Goal: Contribute content: Contribute content

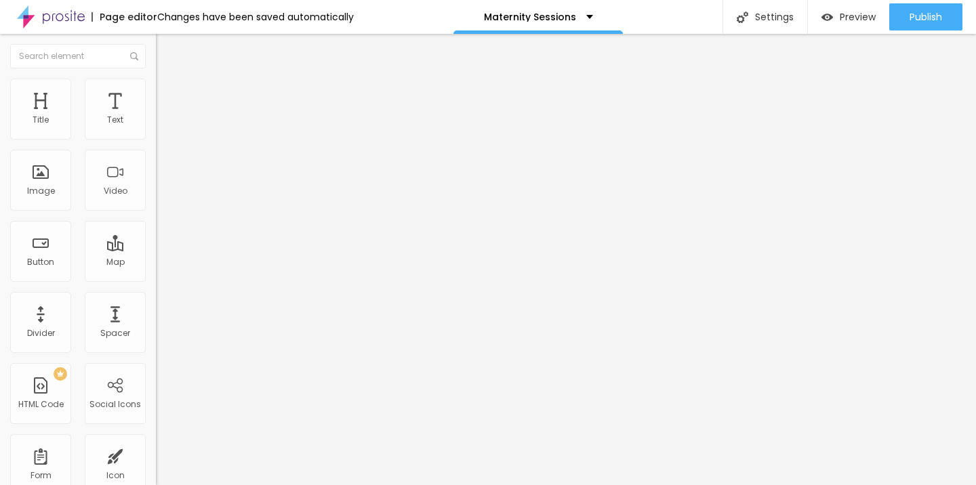
click at [156, 117] on span "Change image" at bounding box center [192, 111] width 72 height 12
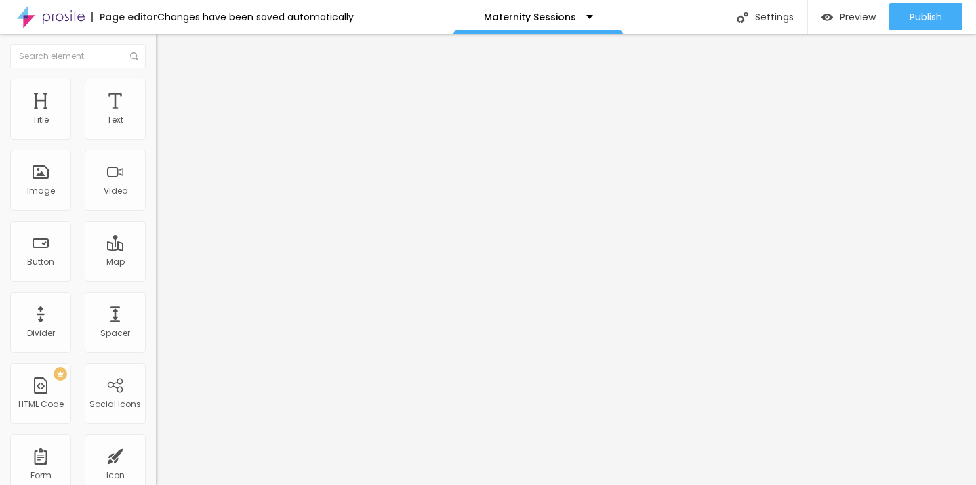
click at [47, 190] on div "Image" at bounding box center [41, 190] width 28 height 9
click at [156, 92] on li "Style" at bounding box center [234, 86] width 156 height 14
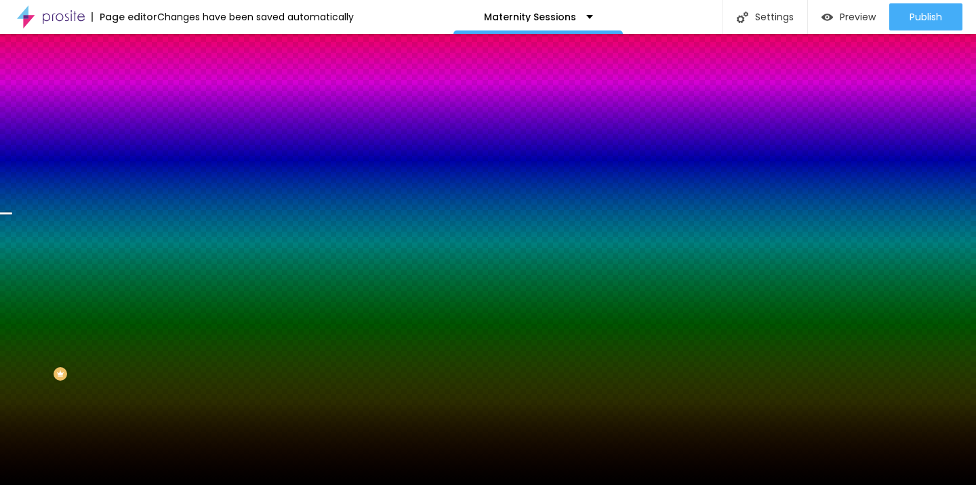
click at [156, 125] on span "Change image" at bounding box center [192, 119] width 72 height 12
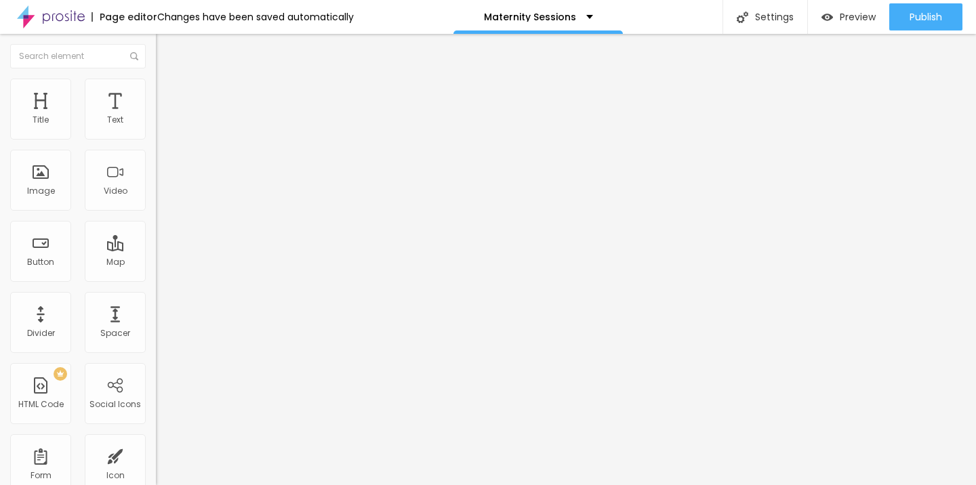
click at [156, 79] on img at bounding box center [162, 85] width 12 height 12
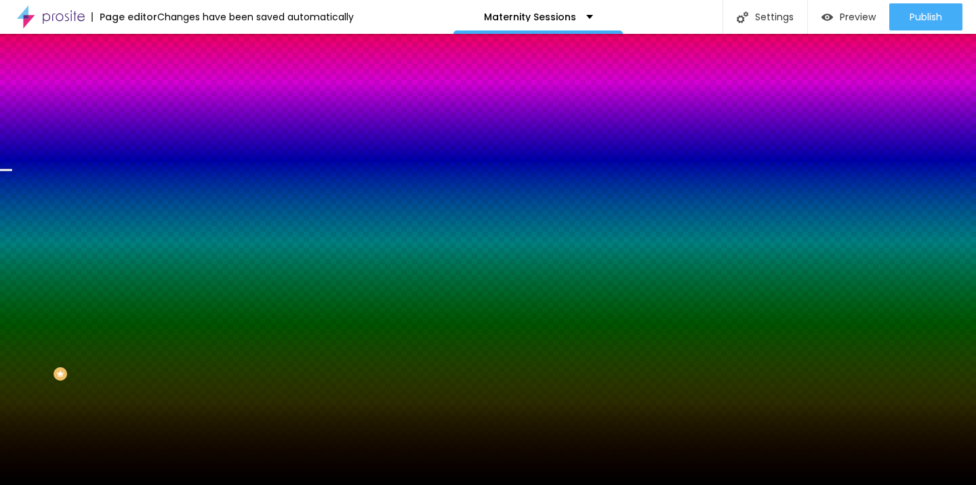
click at [156, 125] on span "Change image" at bounding box center [192, 119] width 72 height 12
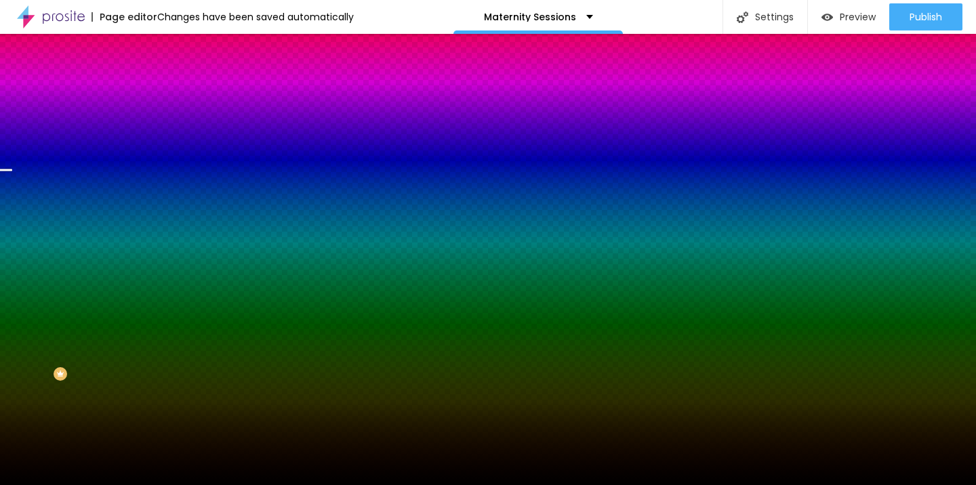
click at [156, 125] on span "Change image" at bounding box center [192, 119] width 72 height 12
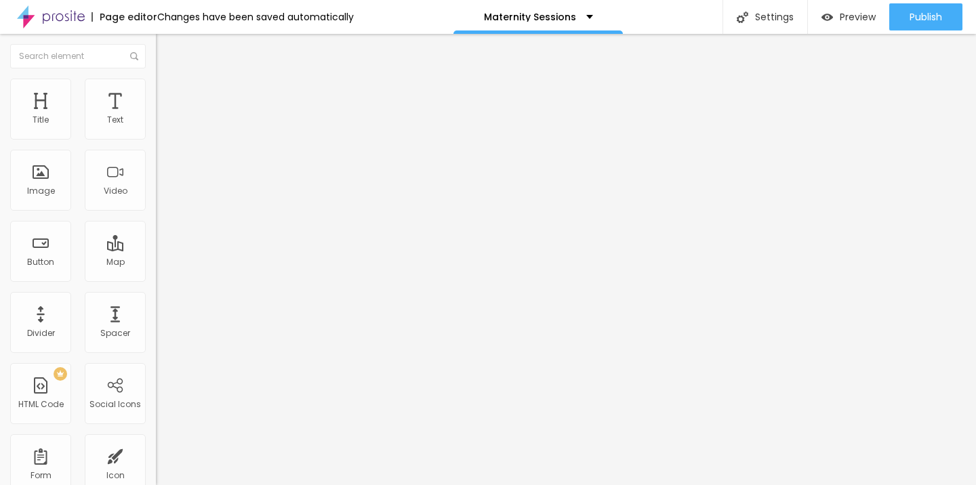
click at [156, 117] on span "Change image" at bounding box center [192, 111] width 72 height 12
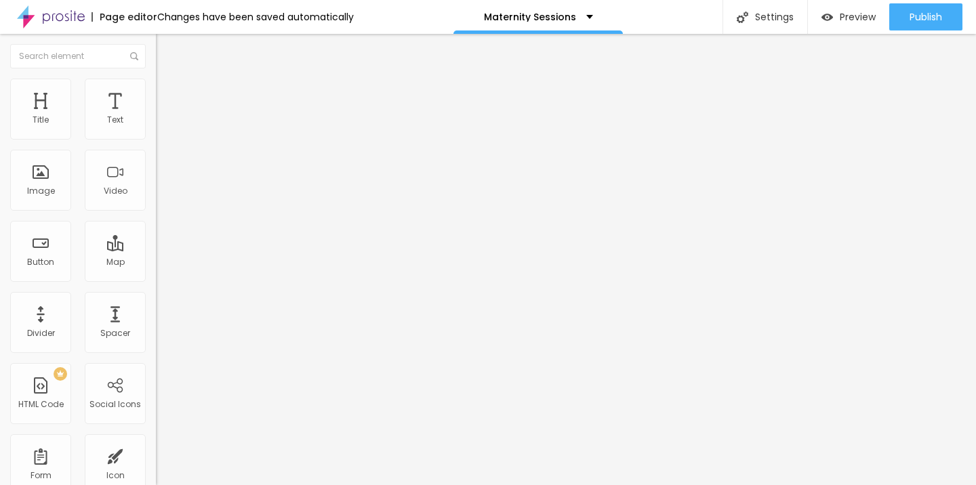
click at [156, 90] on li "Style" at bounding box center [234, 86] width 156 height 14
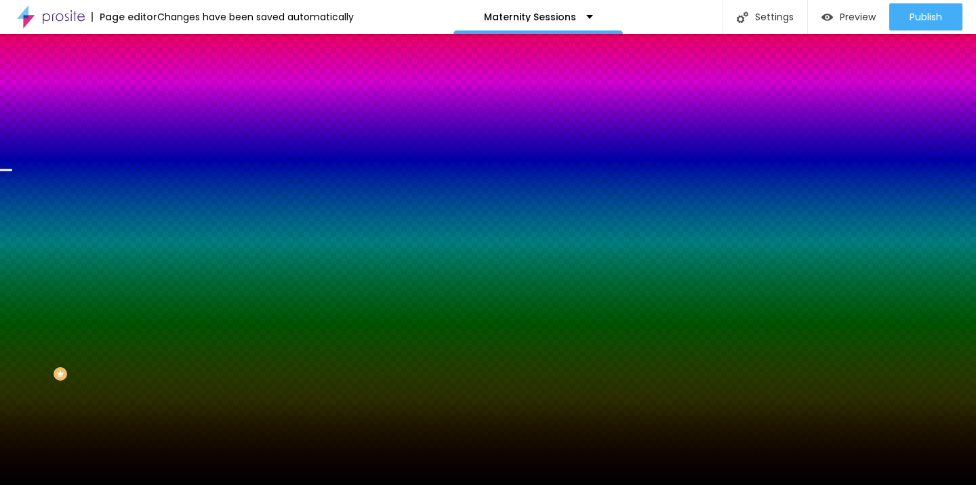
click at [156, 125] on span "Change image" at bounding box center [192, 119] width 72 height 12
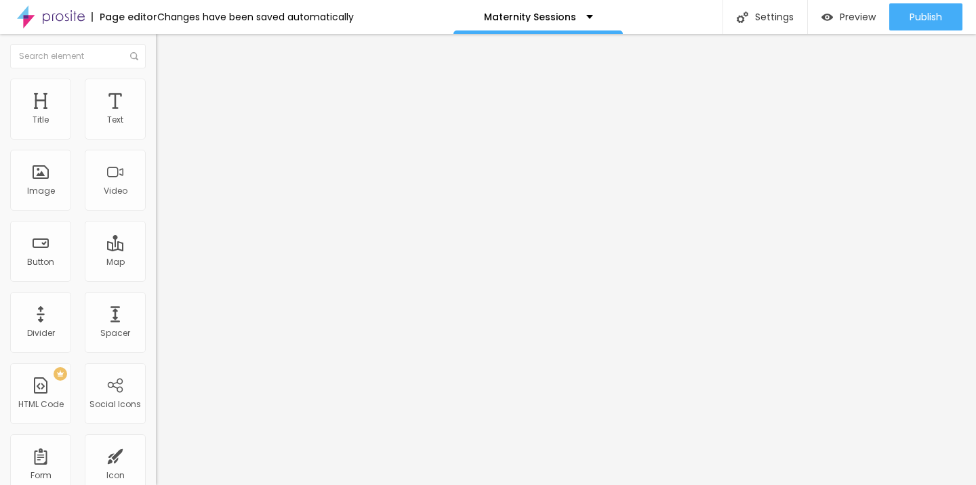
click at [156, 117] on span "Change image" at bounding box center [192, 111] width 72 height 12
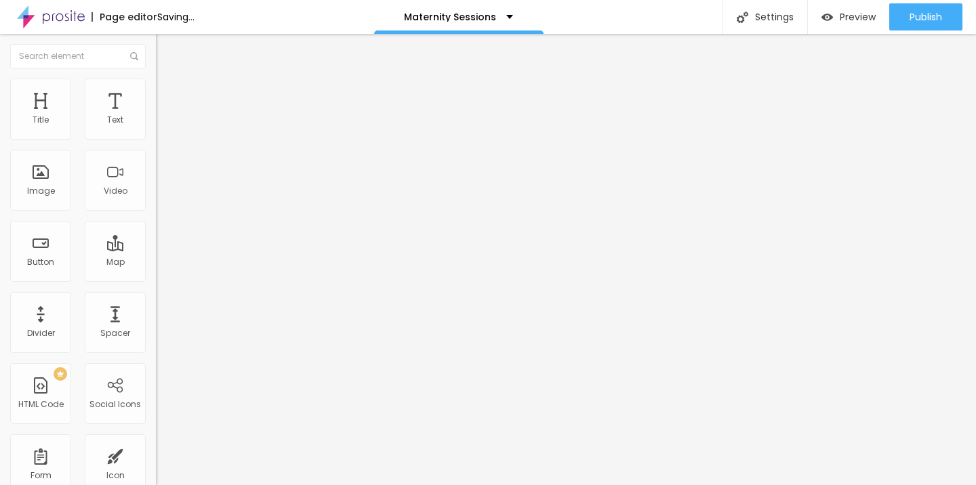
click at [156, 117] on span "Change image" at bounding box center [192, 111] width 72 height 12
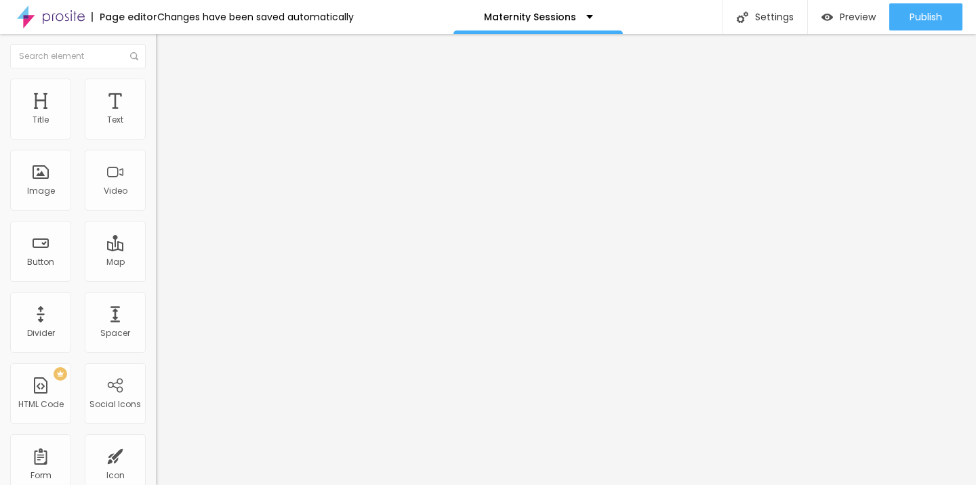
scroll to position [43, 0]
click at [156, 117] on span "Change image" at bounding box center [192, 111] width 72 height 12
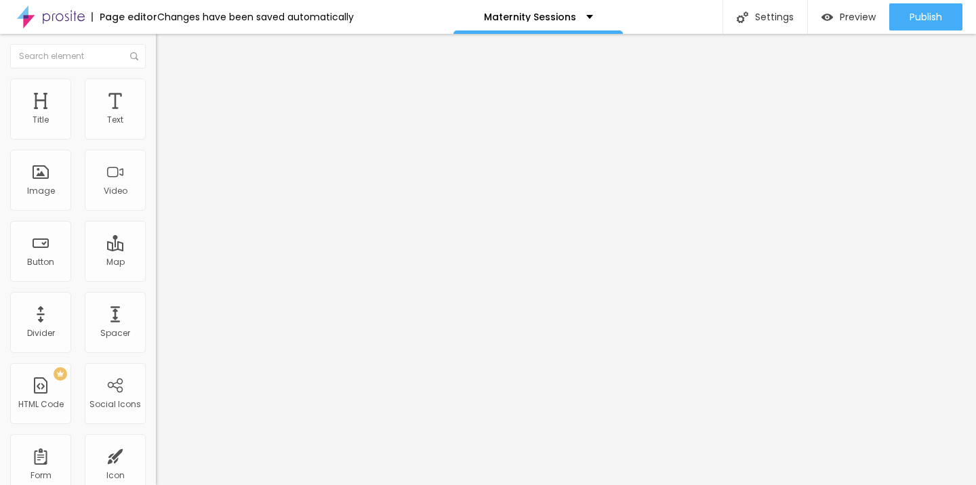
click at [156, 117] on span "Change image" at bounding box center [192, 111] width 72 height 12
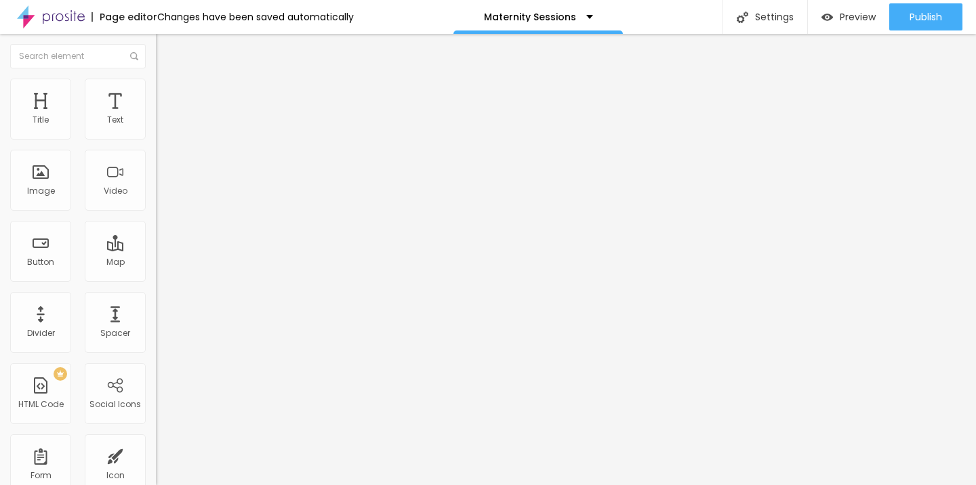
click at [156, 117] on span "Change image" at bounding box center [192, 111] width 72 height 12
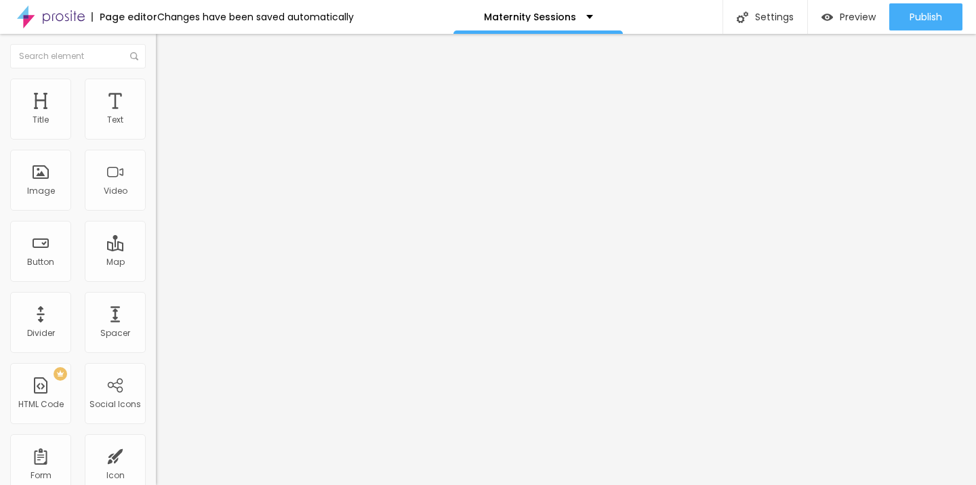
click at [156, 117] on span "Change image" at bounding box center [192, 111] width 72 height 12
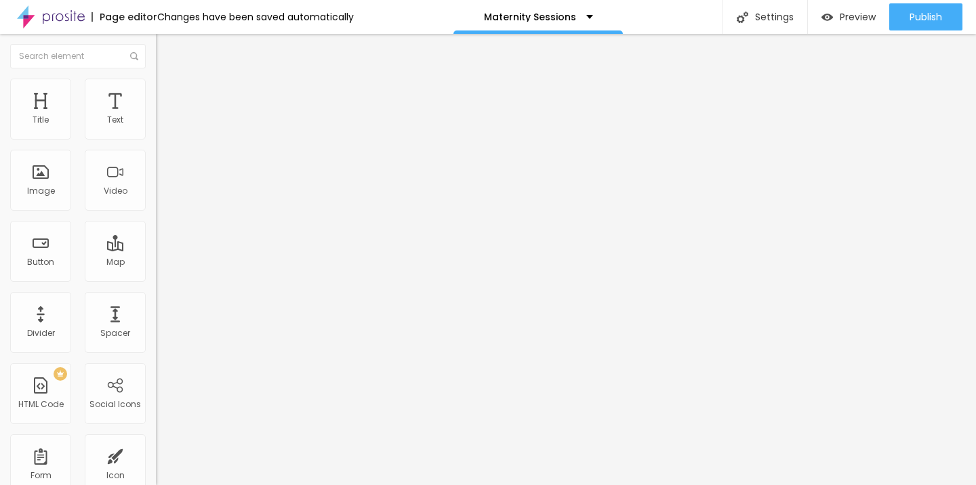
click at [156, 117] on span "Change image" at bounding box center [192, 111] width 72 height 12
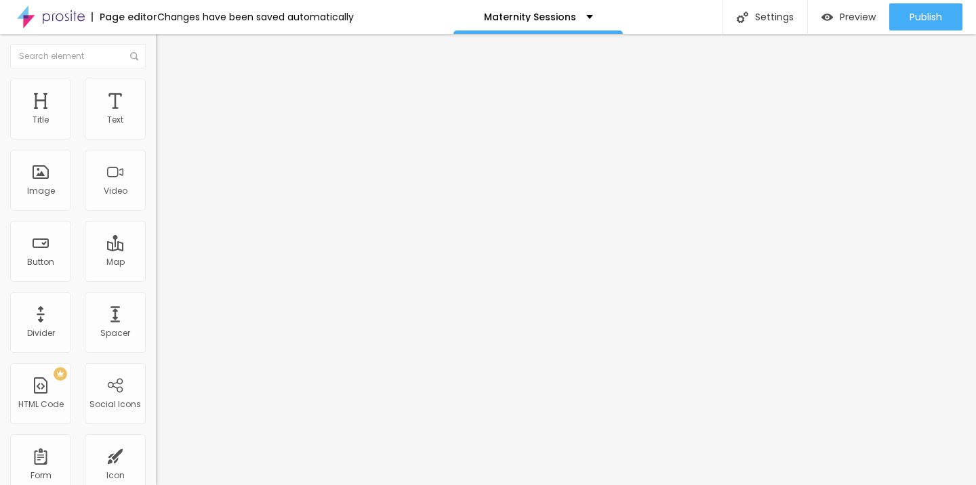
click at [156, 117] on span "Change image" at bounding box center [192, 111] width 72 height 12
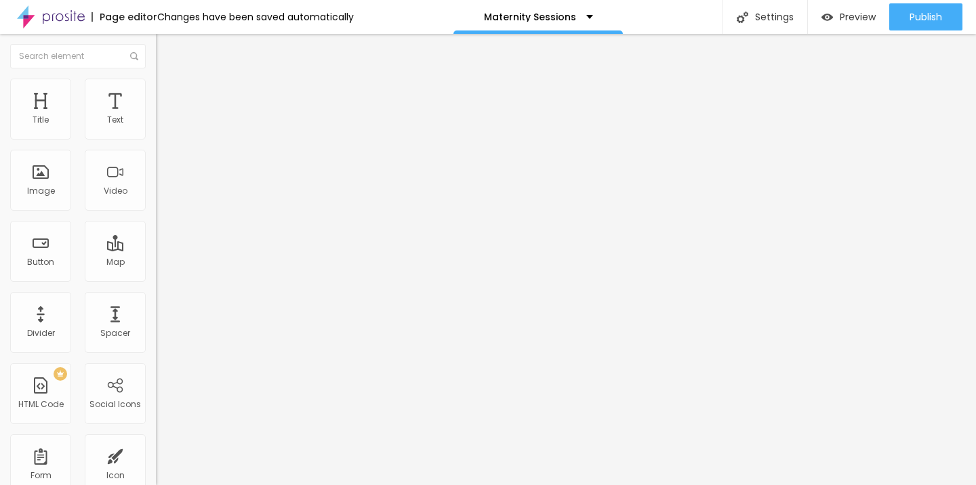
scroll to position [100, 0]
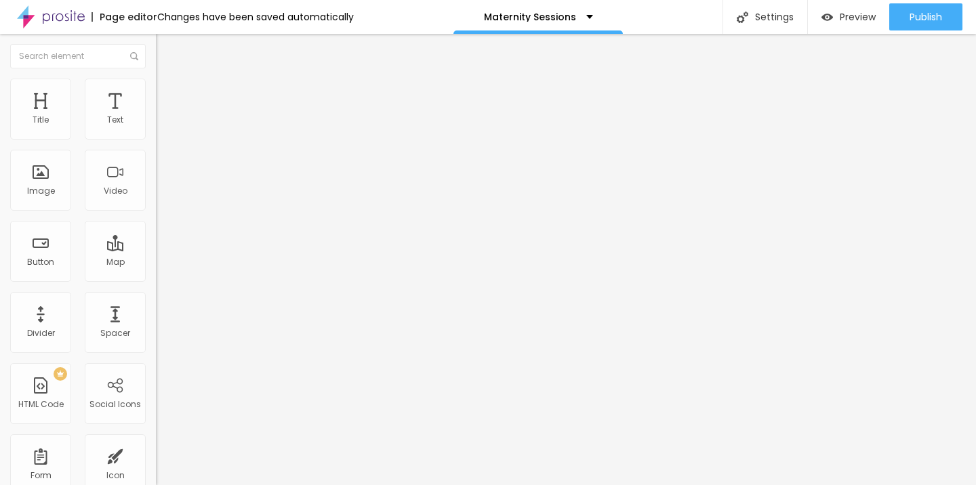
click at [156, 117] on span "Change image" at bounding box center [192, 111] width 72 height 12
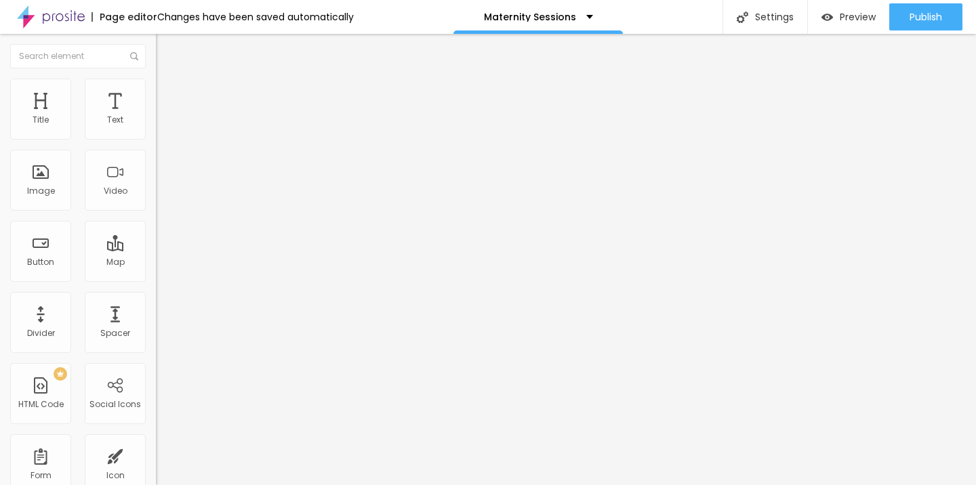
click at [156, 117] on span "Change image" at bounding box center [192, 111] width 72 height 12
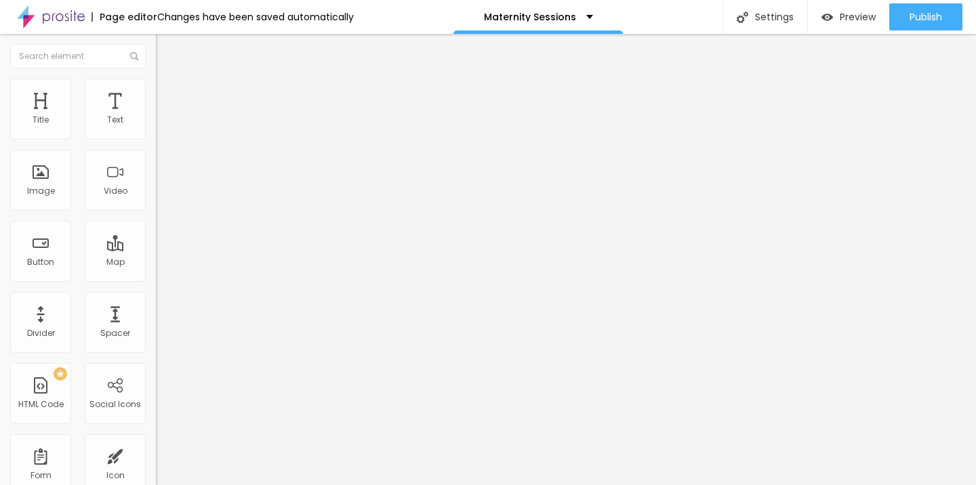
click at [156, 117] on span "Change image" at bounding box center [192, 111] width 72 height 12
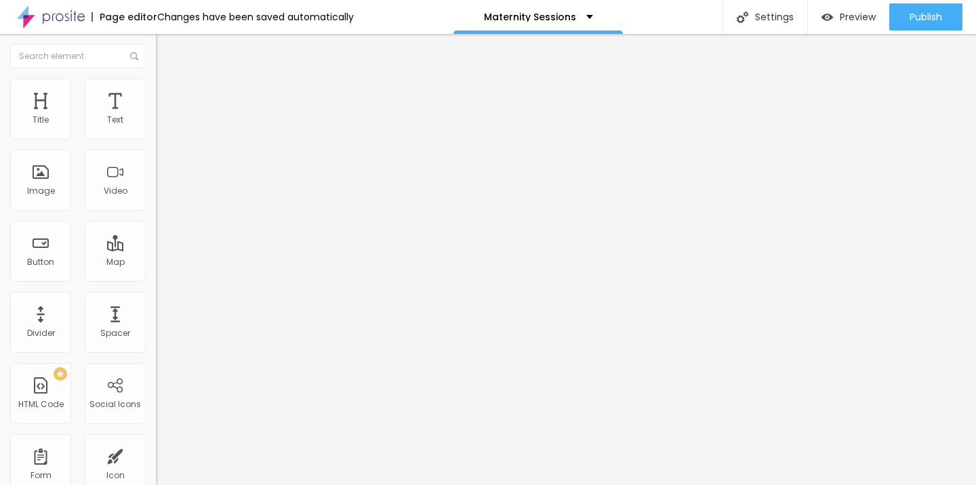
click at [156, 89] on ul "Content Style Advanced" at bounding box center [234, 85] width 156 height 41
click at [156, 87] on img at bounding box center [162, 85] width 12 height 12
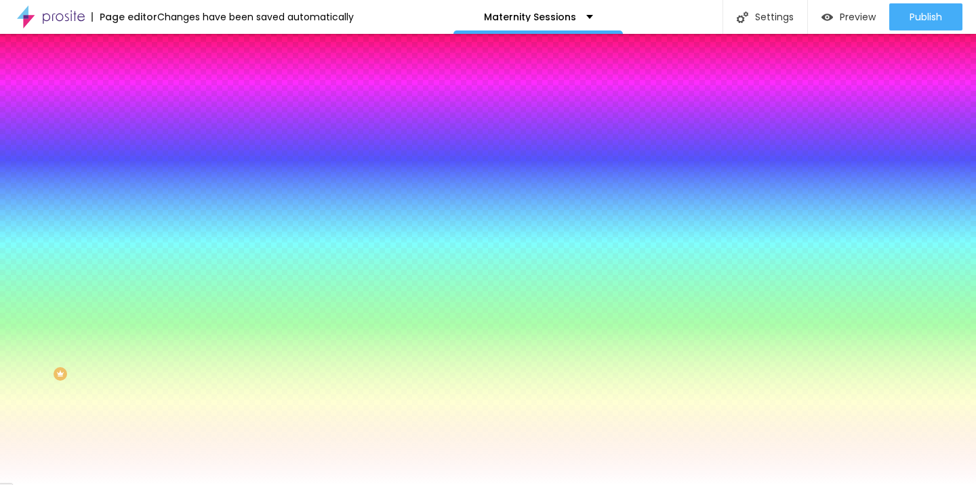
click at [156, 125] on span "Change image" at bounding box center [192, 119] width 72 height 12
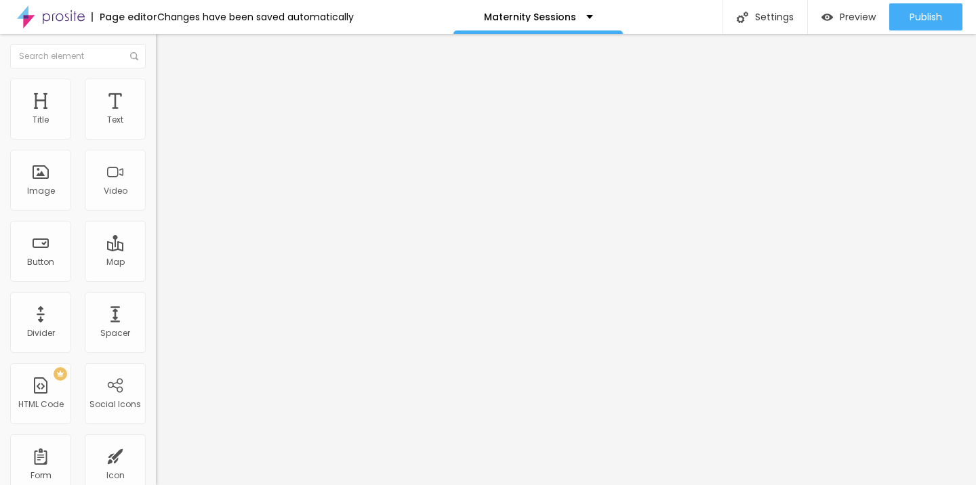
click at [156, 89] on li "Style" at bounding box center [234, 86] width 156 height 14
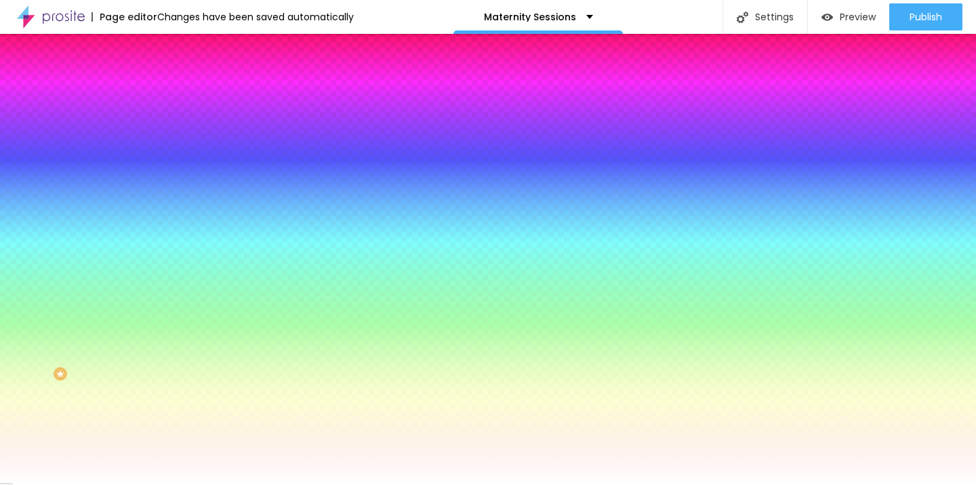
click at [156, 125] on span "Change image" at bounding box center [192, 119] width 72 height 12
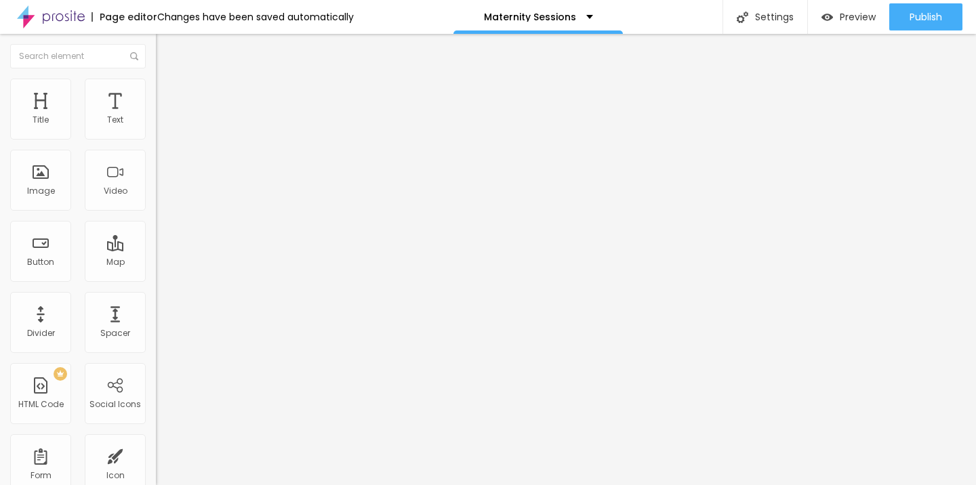
click at [168, 93] on span "Style" at bounding box center [178, 88] width 20 height 12
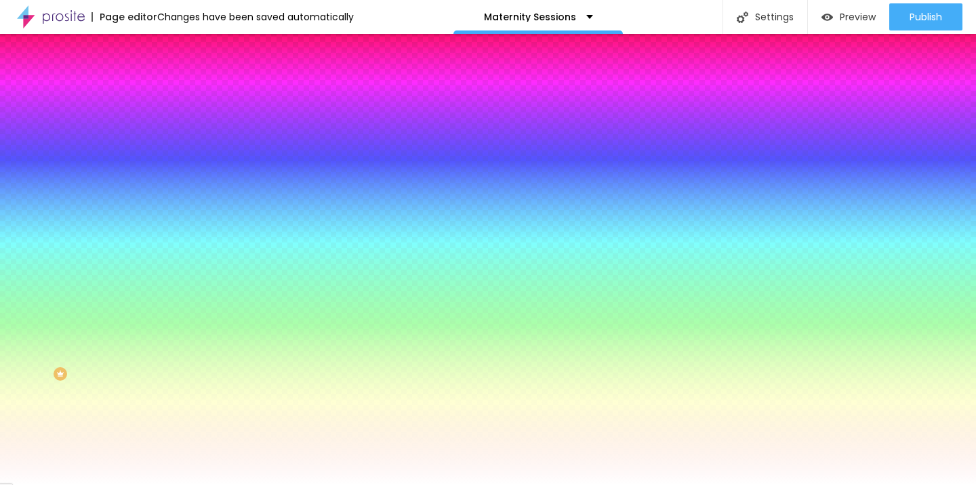
click at [156, 125] on span "Change image" at bounding box center [192, 119] width 72 height 12
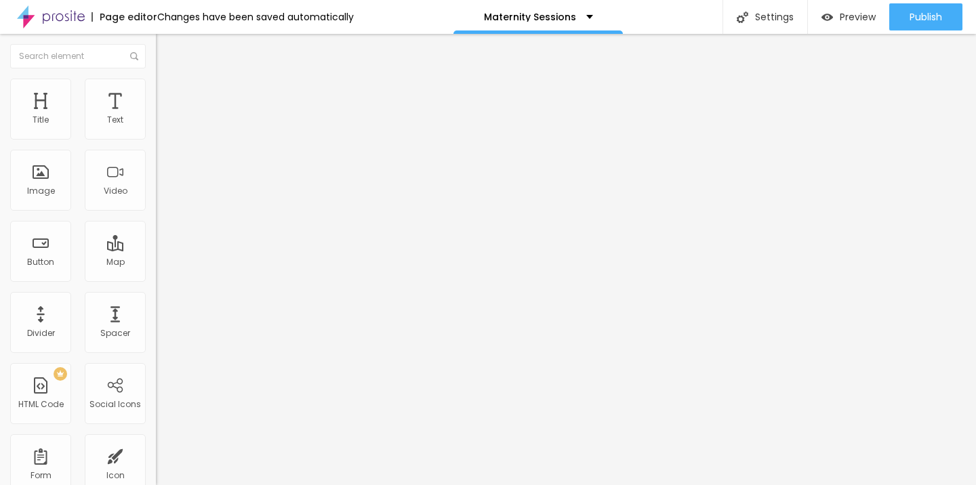
click at [168, 93] on span "Style" at bounding box center [178, 88] width 20 height 12
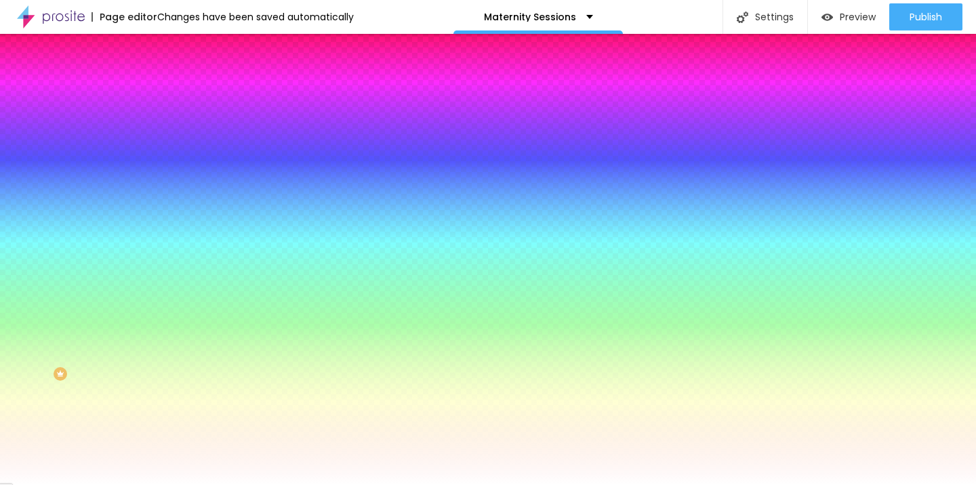
click at [156, 125] on span "Change image" at bounding box center [192, 119] width 72 height 12
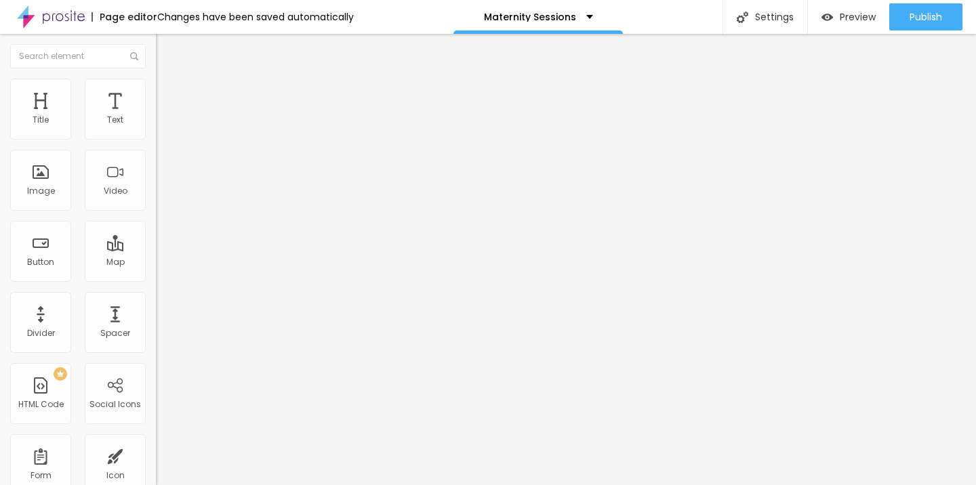
click at [156, 128] on span "Heading 2" at bounding box center [186, 119] width 61 height 17
click at [156, 140] on span "Heading 3" at bounding box center [182, 133] width 52 height 16
click at [156, 128] on span "Heading 2" at bounding box center [186, 119] width 61 height 17
click at [156, 117] on span "Heading 1" at bounding box center [189, 107] width 66 height 19
type input "81"
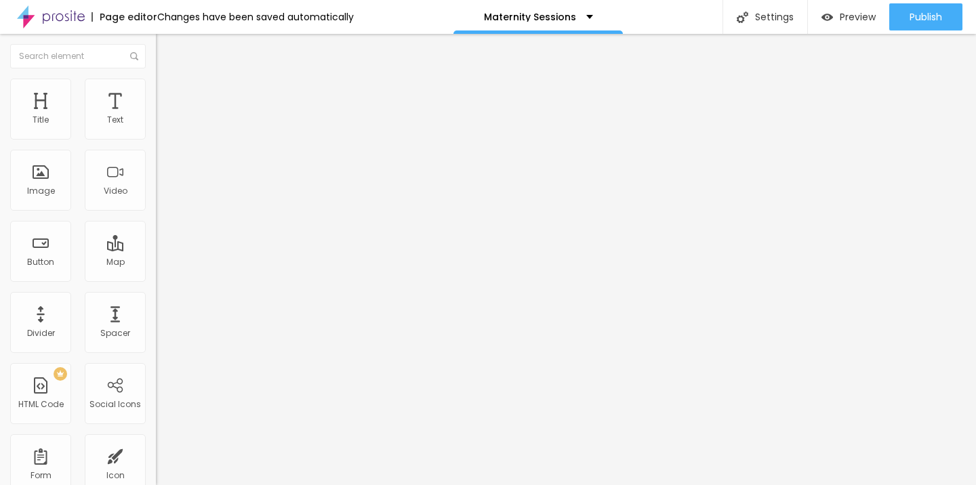
type input "81"
type input "80"
type input "79"
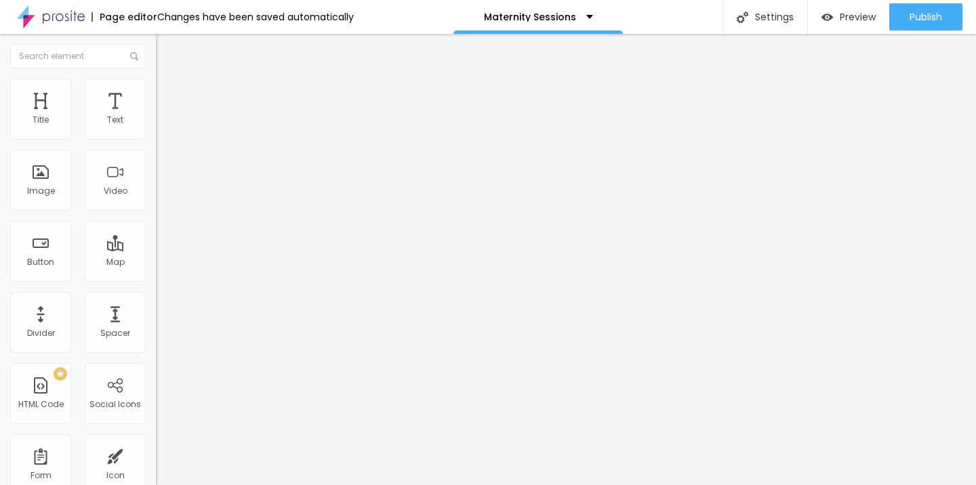
type input "78"
type input "77"
type input "76"
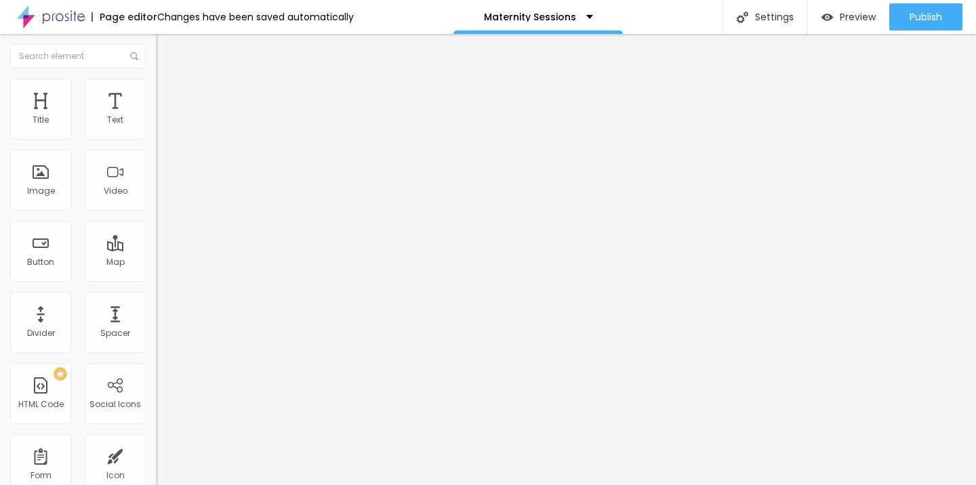
type input "76"
type input "73"
type input "72"
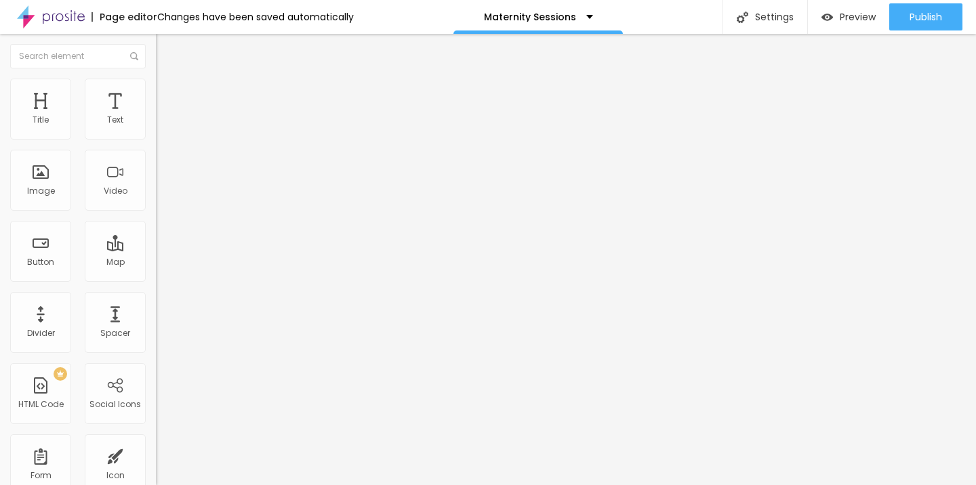
type input "71"
type input "69"
type input "68"
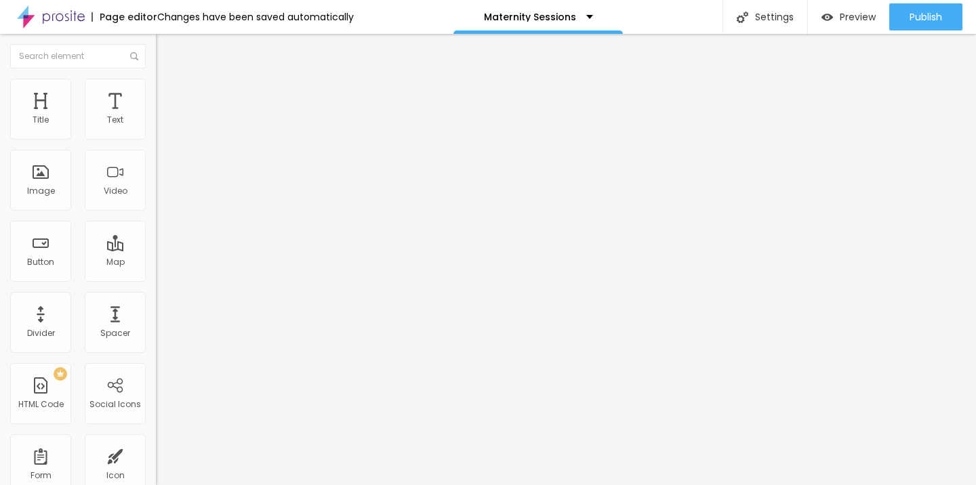
type input "68"
type input "67"
type input "66"
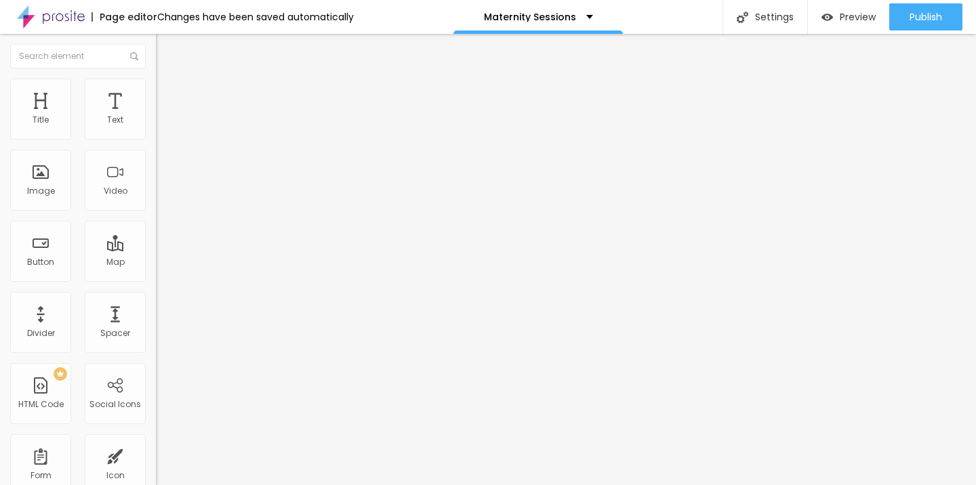
type input "65"
type input "64"
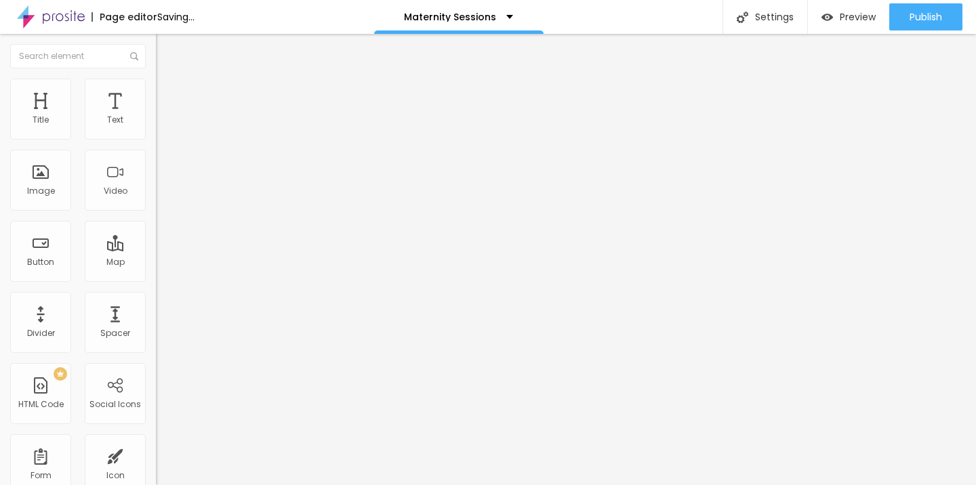
drag, startPoint x: 96, startPoint y: 286, endPoint x: 79, endPoint y: 289, distance: 17.2
type input "64"
click at [156, 320] on input "range" at bounding box center [199, 325] width 87 height 11
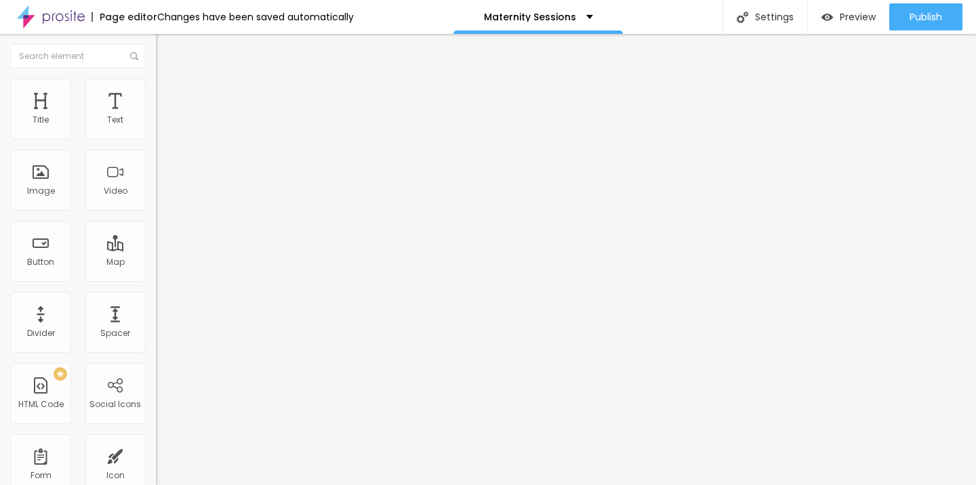
click at [156, 320] on input "range" at bounding box center [199, 325] width 87 height 11
type input "79"
type input "78"
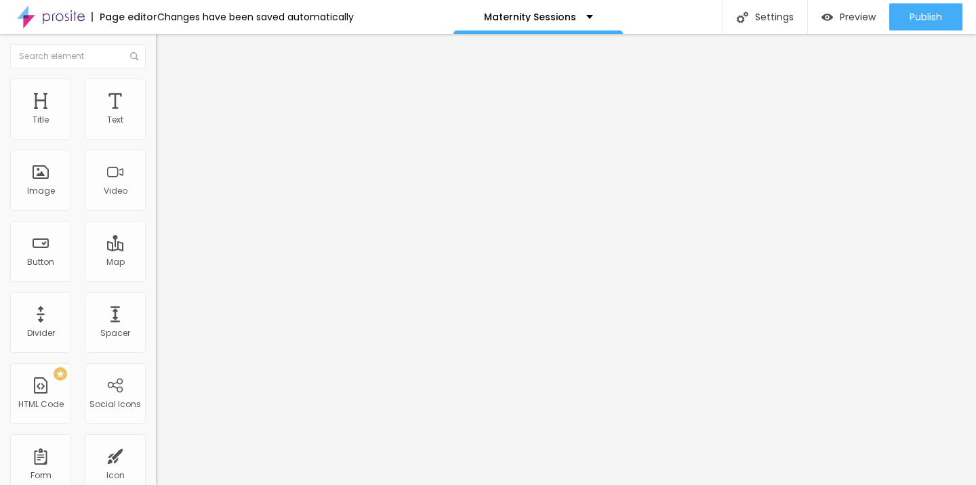
type input "77"
type input "76"
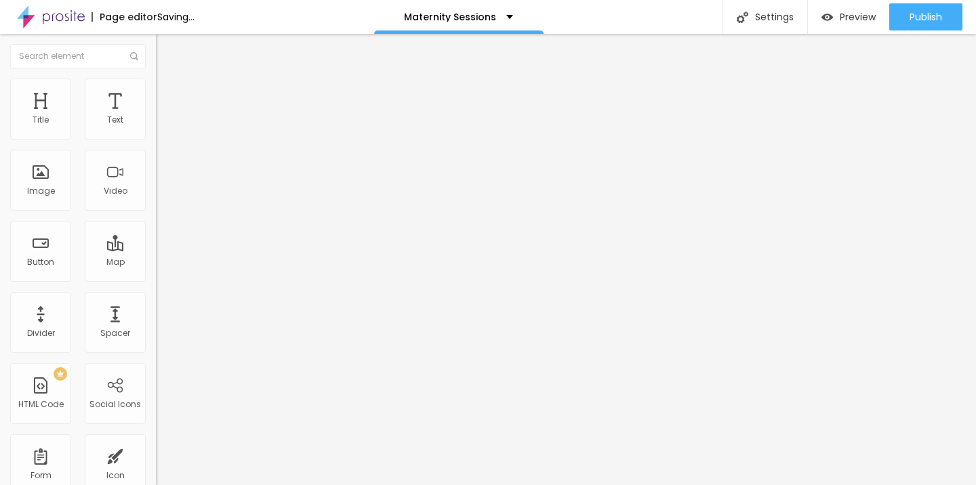
type input "75"
type input "74"
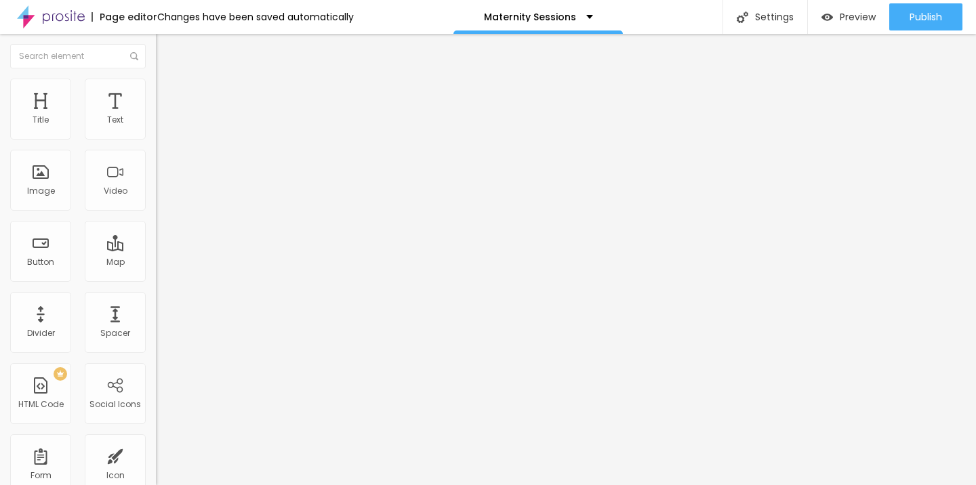
type input "73"
type input "72"
type input "71"
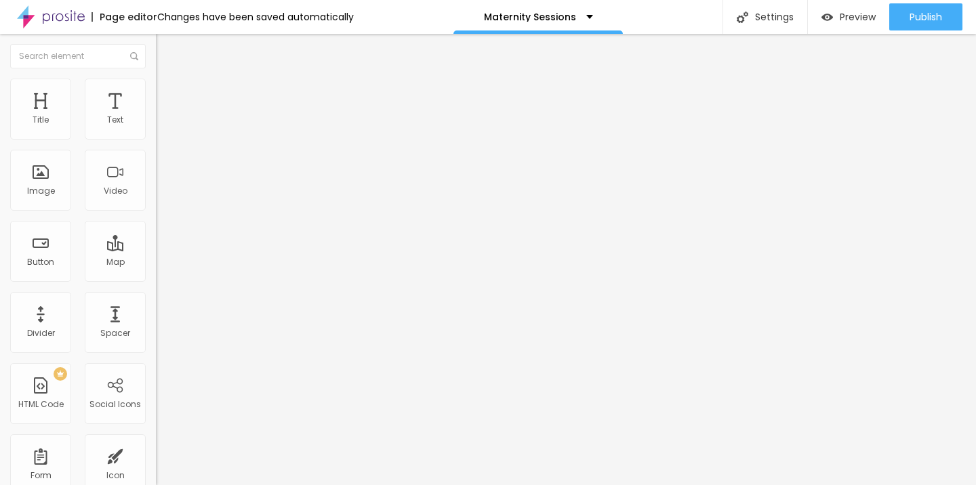
type input "71"
type input "70"
type input "69"
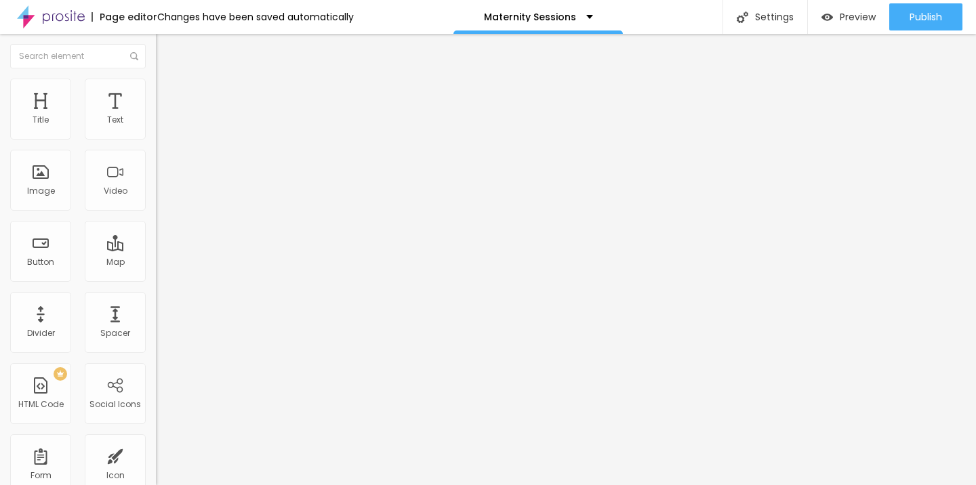
type input "68"
type input "67"
type input "66"
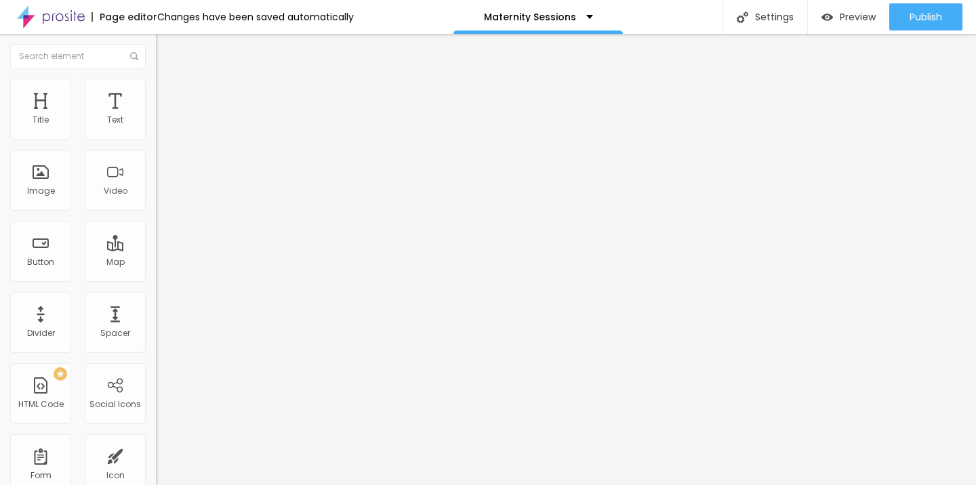
type input "66"
type input "65"
type input "64"
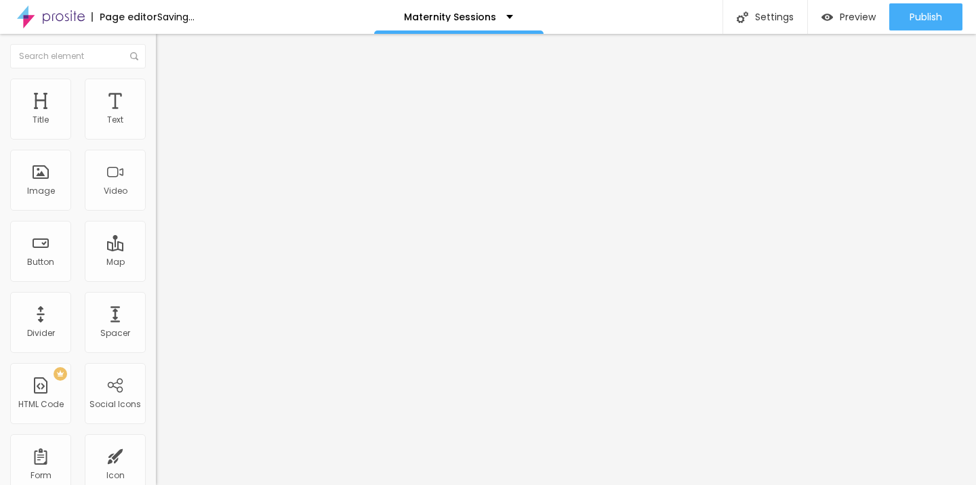
drag, startPoint x: 94, startPoint y: 286, endPoint x: 80, endPoint y: 292, distance: 15.5
type input "64"
click at [156, 320] on div at bounding box center [234, 326] width 156 height 12
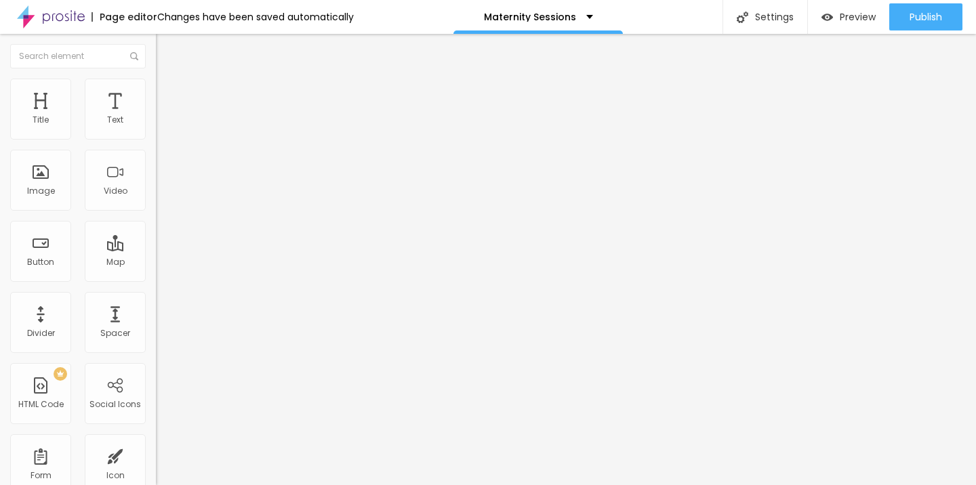
type input "79"
type input "78"
type input "77"
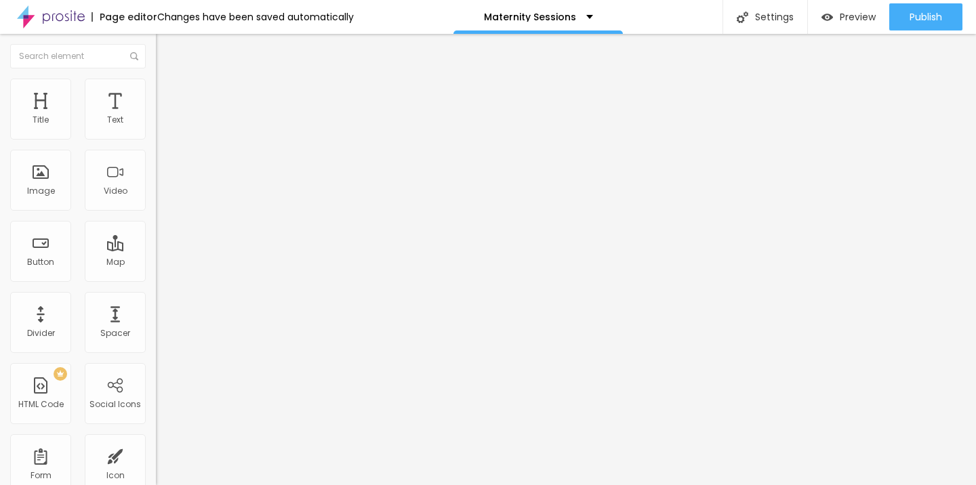
type input "77"
type input "76"
type input "75"
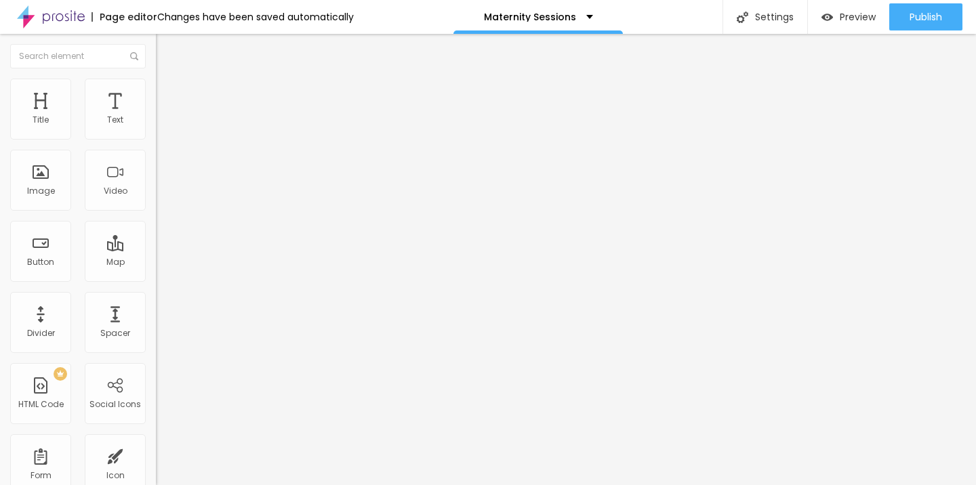
type input "74"
type input "73"
type input "72"
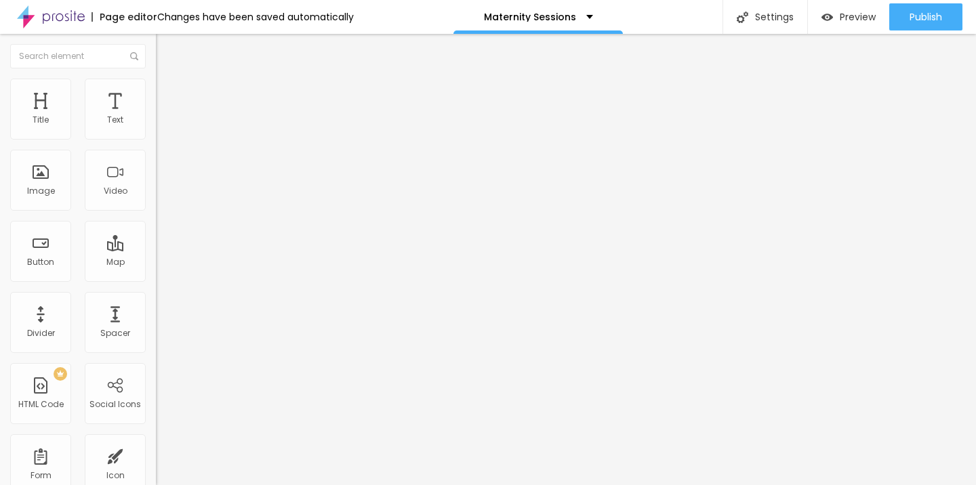
type input "72"
type input "71"
type input "70"
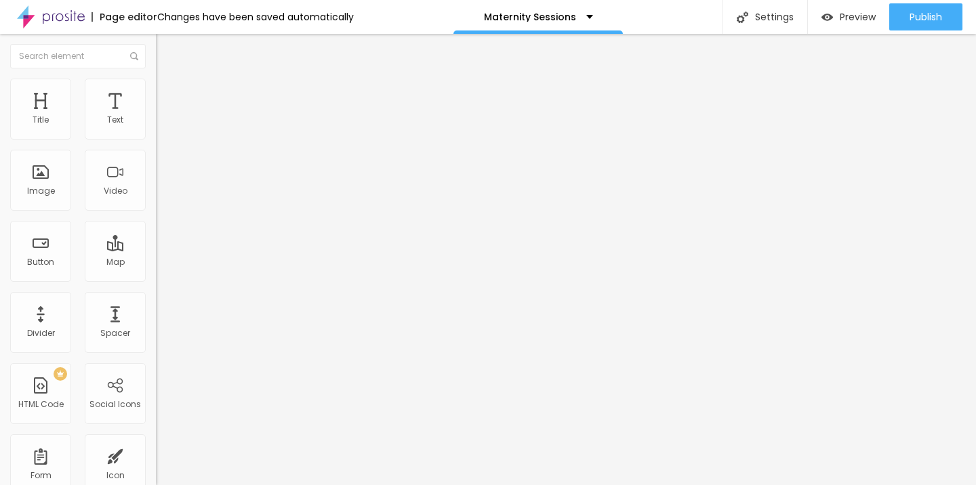
type input "69"
type input "68"
type input "67"
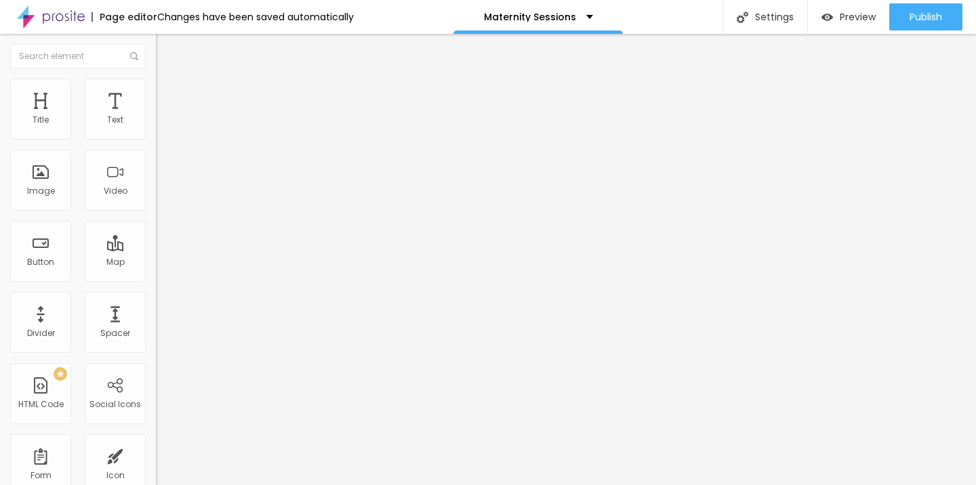
type input "67"
type input "66"
type input "65"
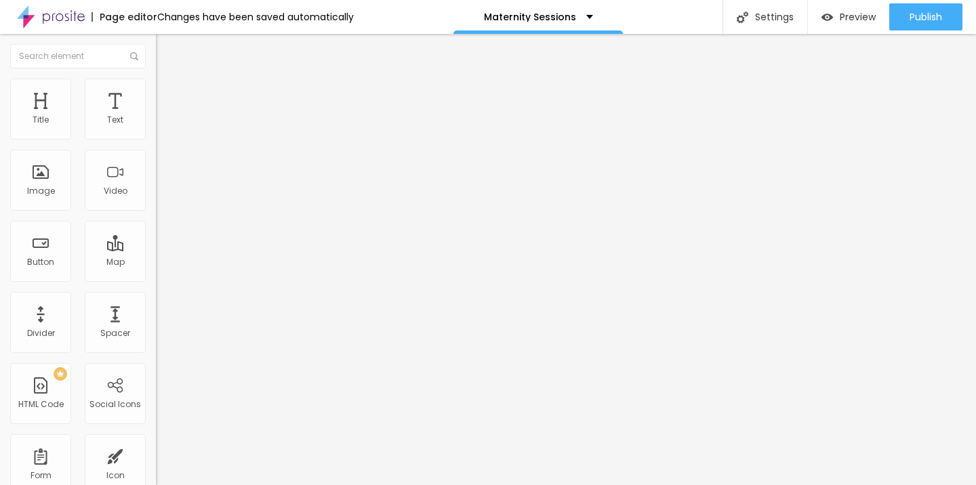
type input "64"
type input "63"
type input "62"
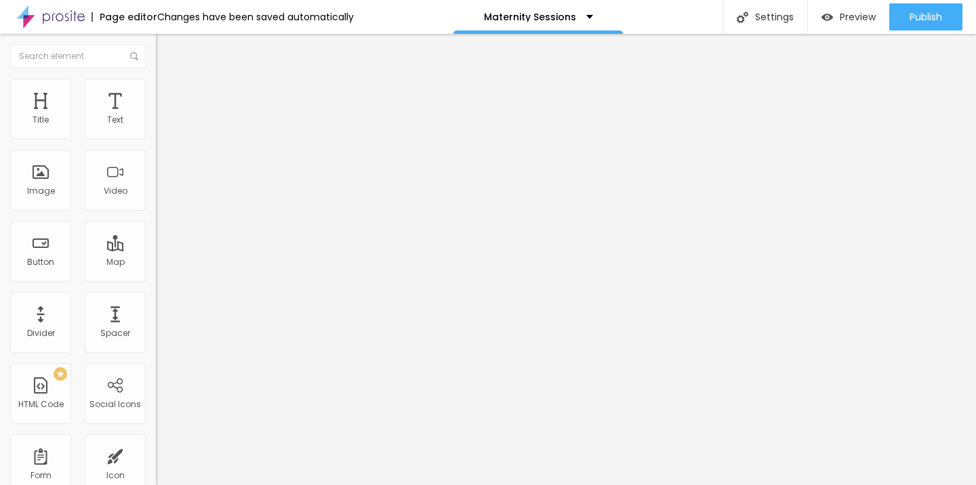
type input "62"
type input "63"
type input "64"
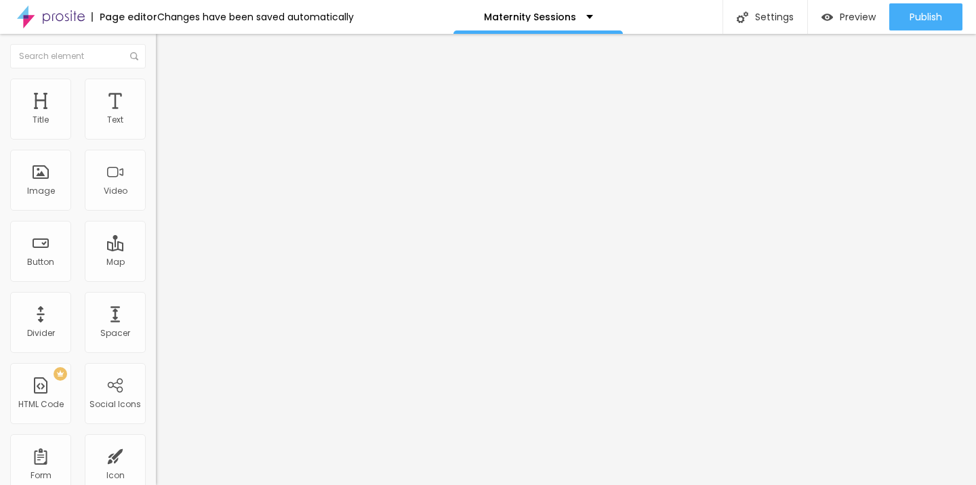
drag, startPoint x: 95, startPoint y: 288, endPoint x: 80, endPoint y: 290, distance: 15.0
type input "64"
click at [156, 320] on input "range" at bounding box center [199, 325] width 87 height 11
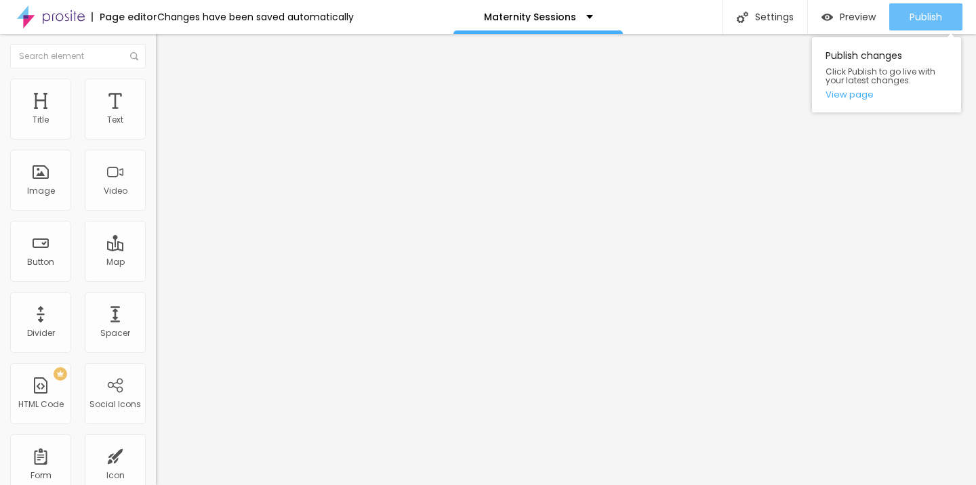
click at [923, 22] on span "Publish" at bounding box center [925, 17] width 33 height 11
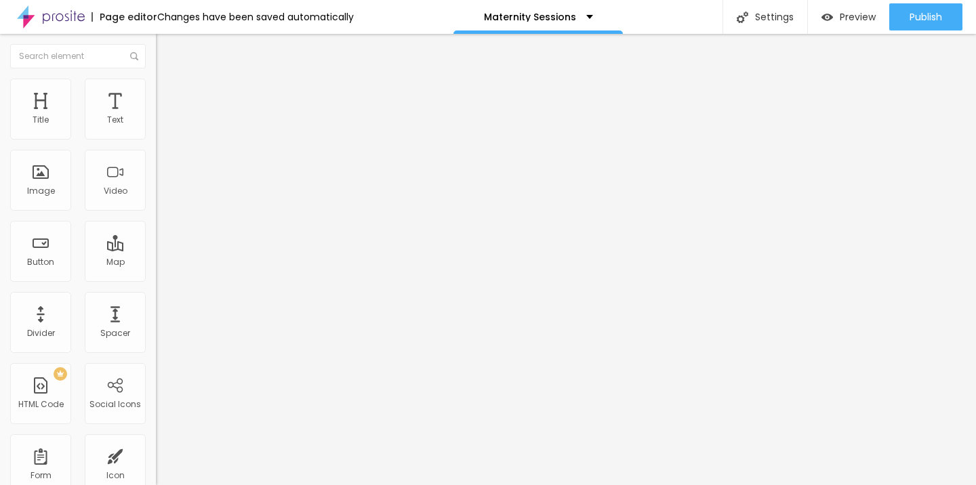
drag, startPoint x: 140, startPoint y: 156, endPoint x: 20, endPoint y: 159, distance: 120.6
click at [156, 127] on input "[URL][DOMAIN_NAME]" at bounding box center [237, 121] width 163 height 14
drag, startPoint x: 16, startPoint y: 155, endPoint x: 147, endPoint y: 159, distance: 130.8
click at [156, 159] on div "Video URL [URL][DOMAIN_NAME] Align Aspect Ratio 16:9 Wide Ultrawide 21:9 Wide 1…" at bounding box center [234, 184] width 156 height 157
click at [156, 127] on input "text" at bounding box center [237, 121] width 163 height 14
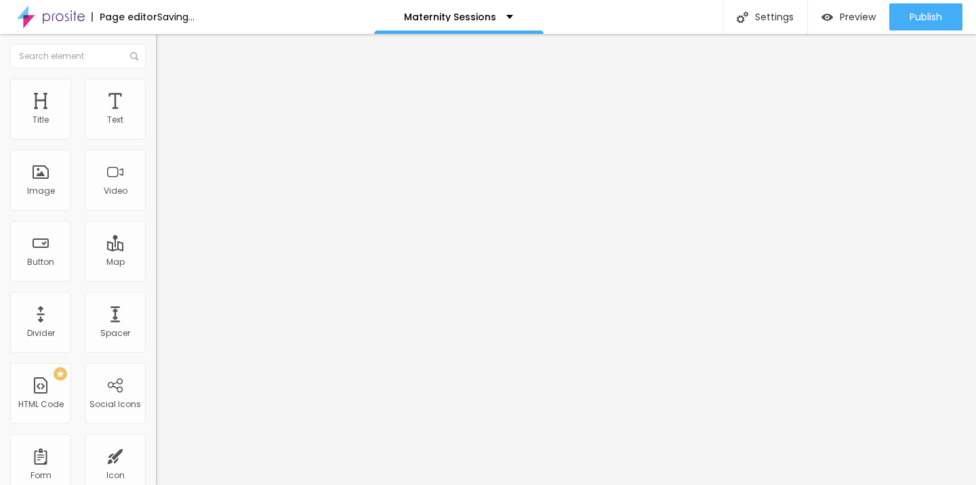
paste input "[URL][DOMAIN_NAME]"
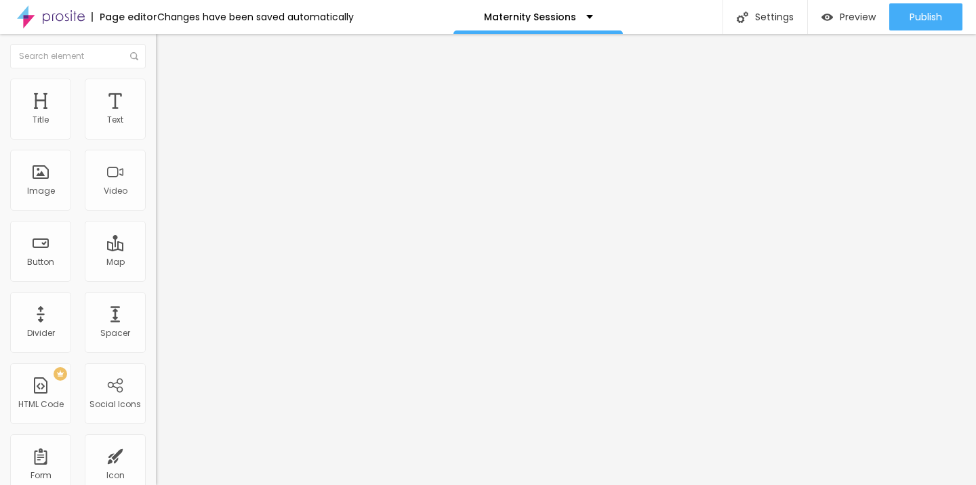
type input "[URL][DOMAIN_NAME]"
click at [156, 353] on div "Edit Video Content Style Advanced Video URL [URL][DOMAIN_NAME] Align Aspect Rat…" at bounding box center [234, 259] width 156 height 451
click at [156, 83] on img at bounding box center [162, 85] width 12 height 12
click at [156, 92] on img at bounding box center [162, 98] width 12 height 12
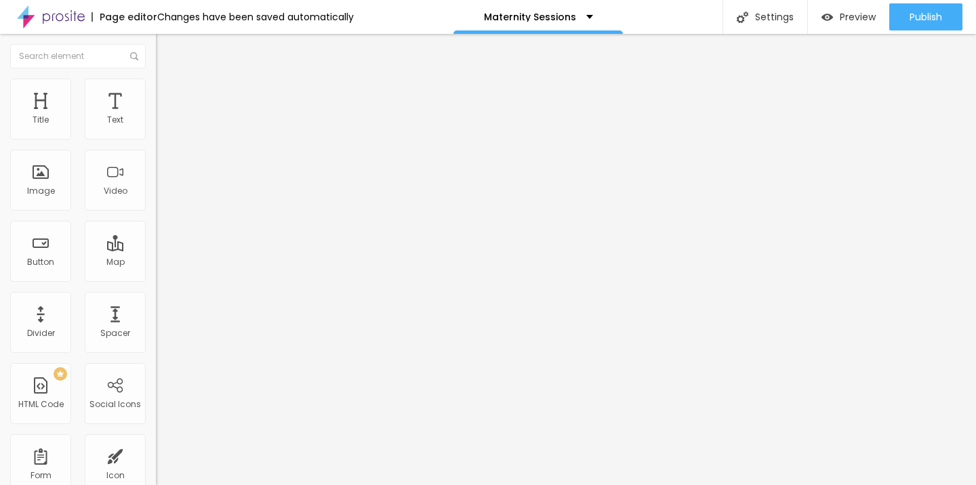
click at [156, 79] on li "Content" at bounding box center [234, 72] width 156 height 14
click at [156, 85] on img at bounding box center [162, 85] width 12 height 12
click at [168, 80] on span "Content" at bounding box center [184, 74] width 33 height 12
click at [156, 127] on input "[URL][DOMAIN_NAME]" at bounding box center [237, 121] width 163 height 14
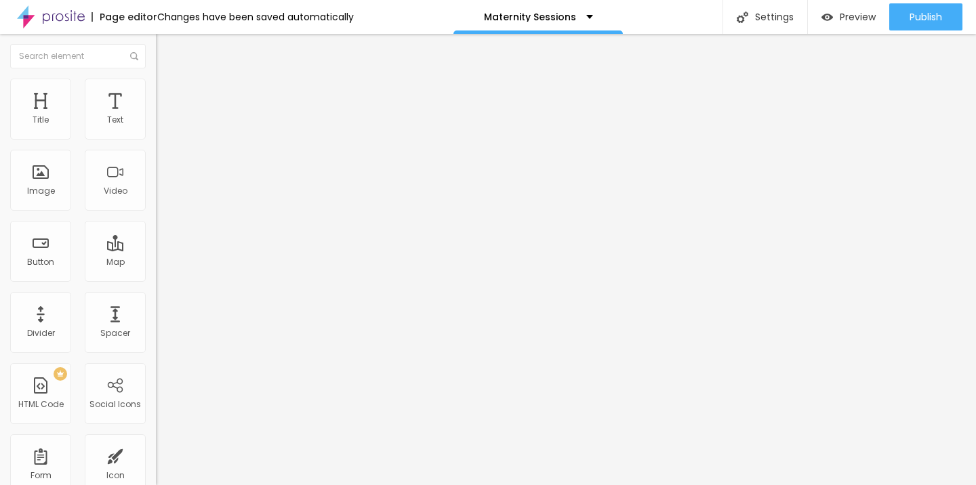
click at [156, 127] on input "[URL][DOMAIN_NAME]" at bounding box center [237, 121] width 163 height 14
click at [166, 52] on div "Edit Video" at bounding box center [199, 49] width 67 height 11
click at [168, 93] on span "Style" at bounding box center [178, 88] width 20 height 12
click at [156, 92] on li "Advanced" at bounding box center [234, 99] width 156 height 14
click at [168, 93] on span "Style" at bounding box center [178, 88] width 20 height 12
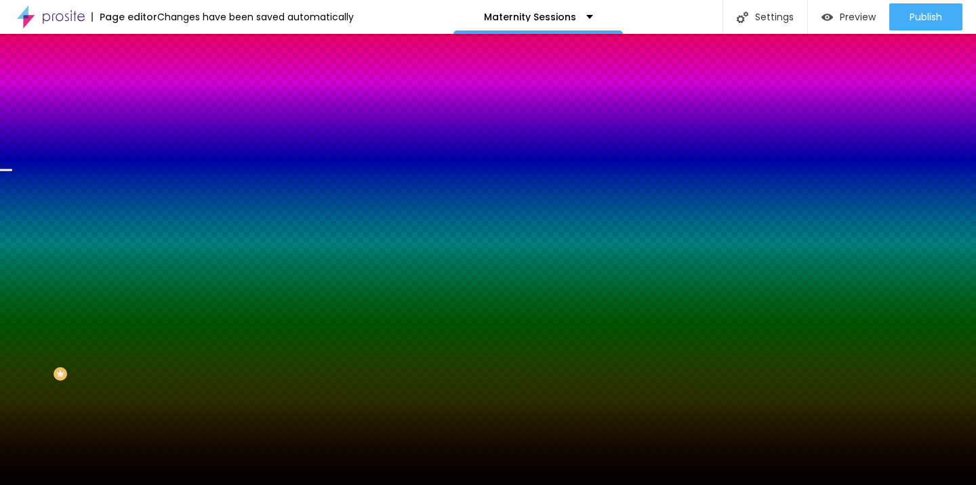
click at [156, 125] on span "Change image" at bounding box center [192, 119] width 72 height 12
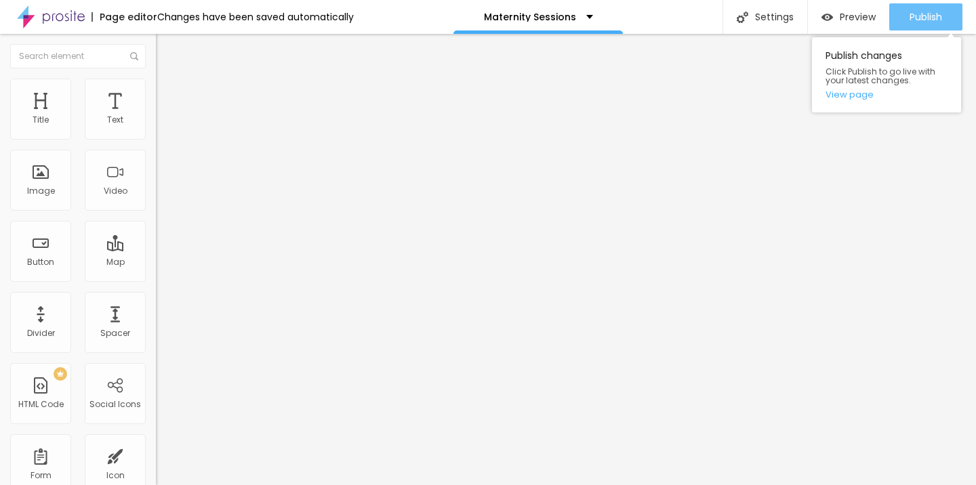
click at [914, 12] on span "Publish" at bounding box center [925, 17] width 33 height 11
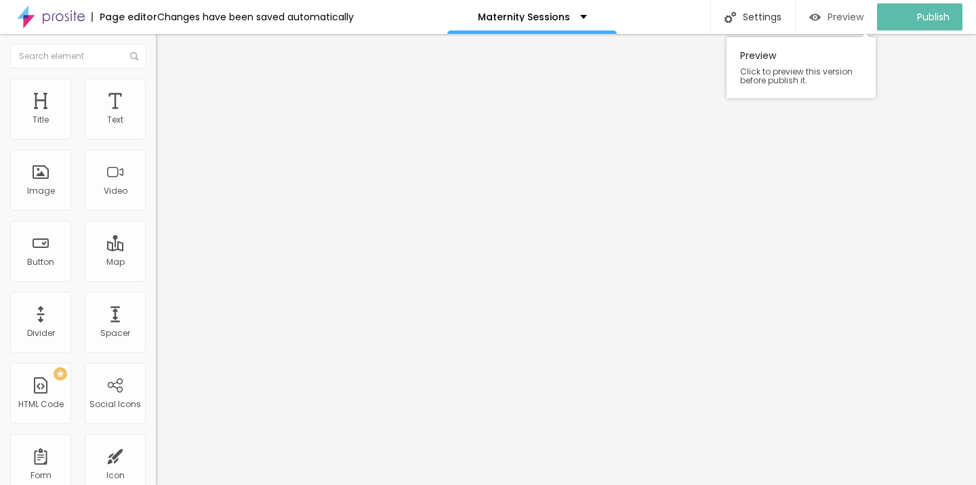
click at [861, 18] on span "Preview" at bounding box center [845, 17] width 36 height 11
